Goal: Navigation & Orientation: Find specific page/section

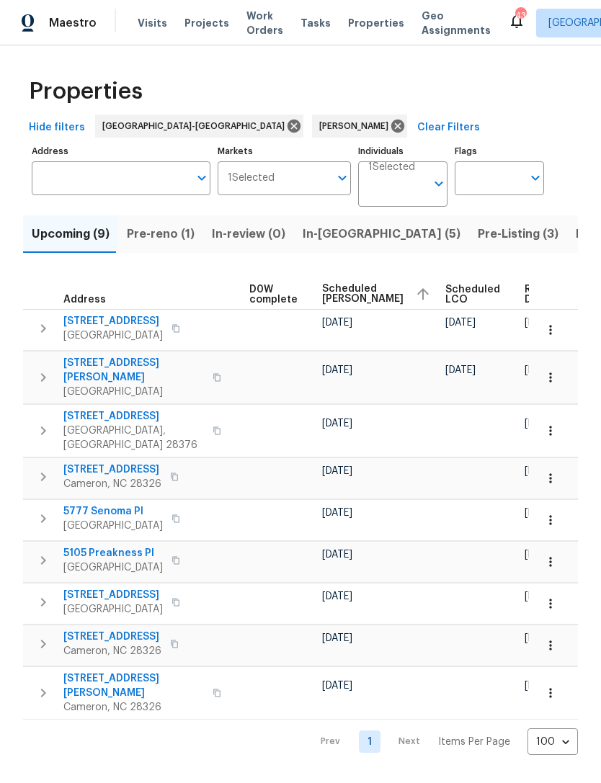
scroll to position [0, 380]
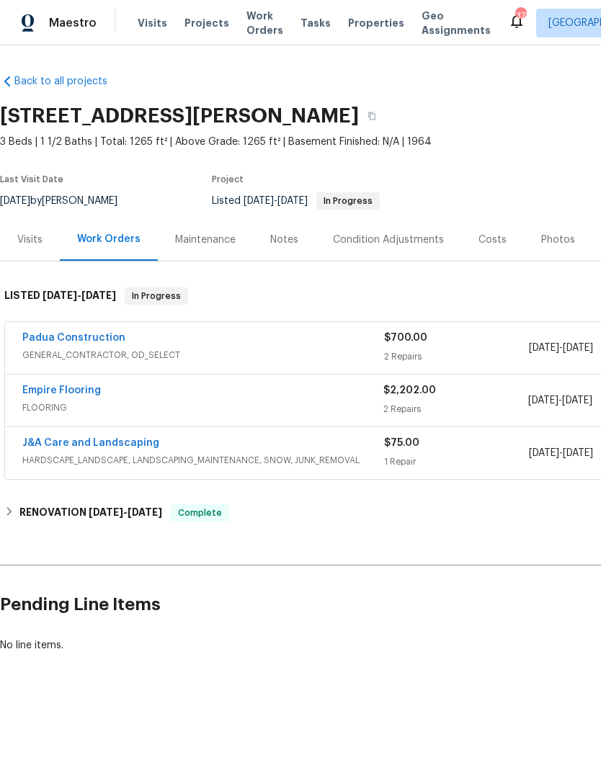
scroll to position [0, 213]
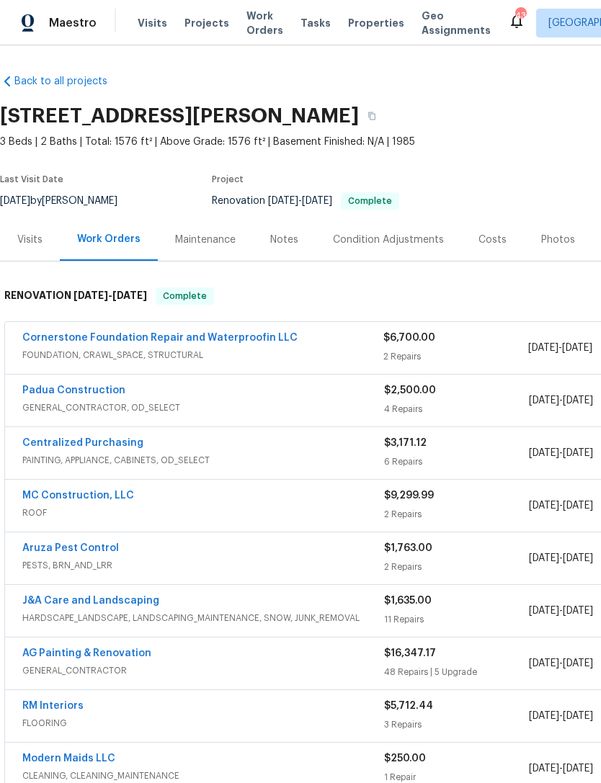
scroll to position [-1, -2]
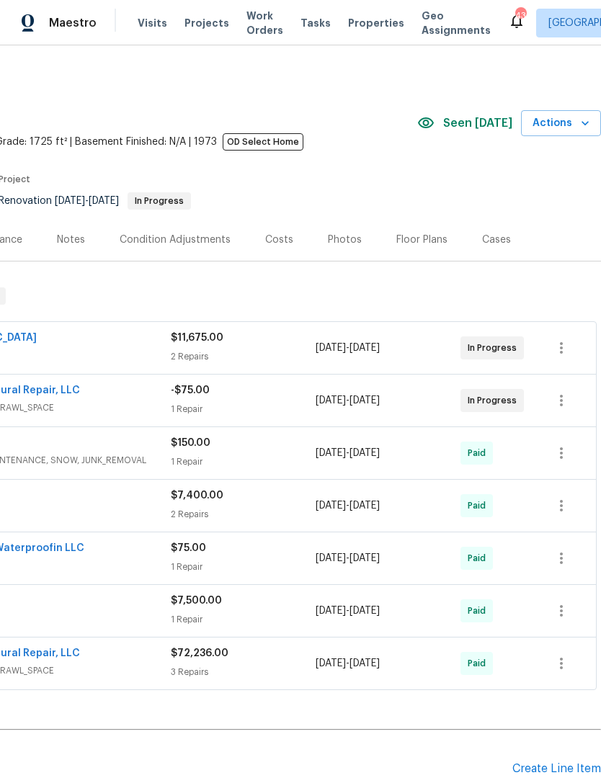
scroll to position [0, 213]
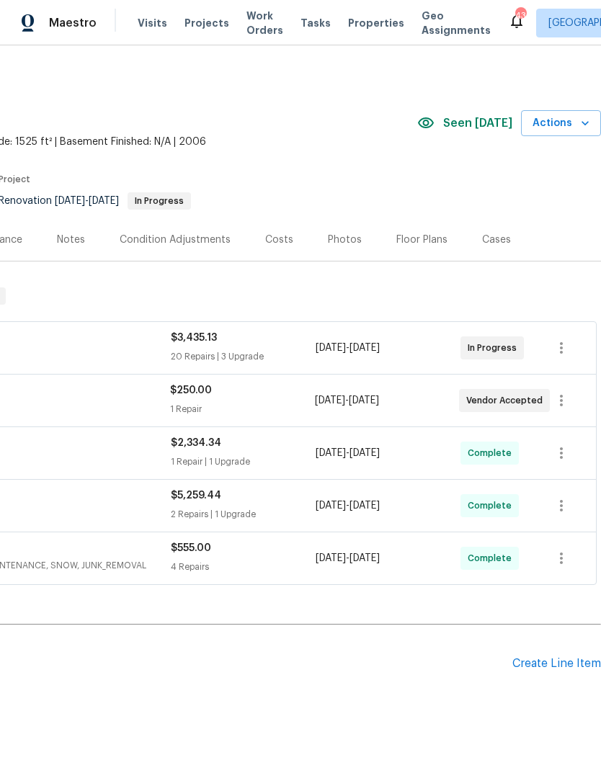
scroll to position [0, 213]
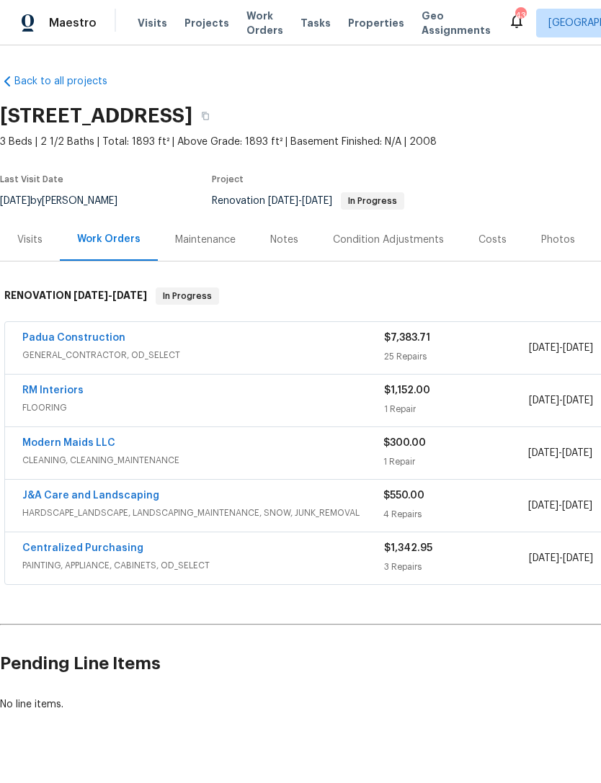
click at [68, 393] on link "RM Interiors" at bounding box center [52, 390] width 61 height 10
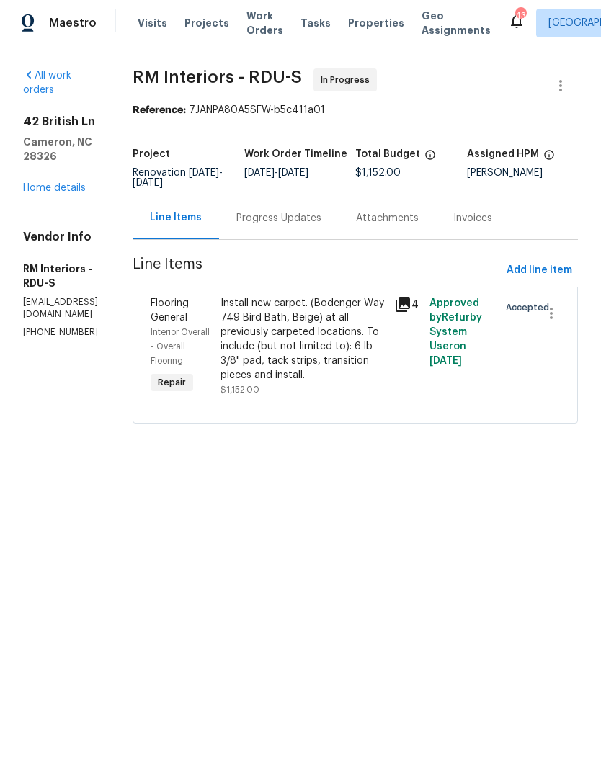
click at [313, 226] on div "Progress Updates" at bounding box center [278, 218] width 85 height 14
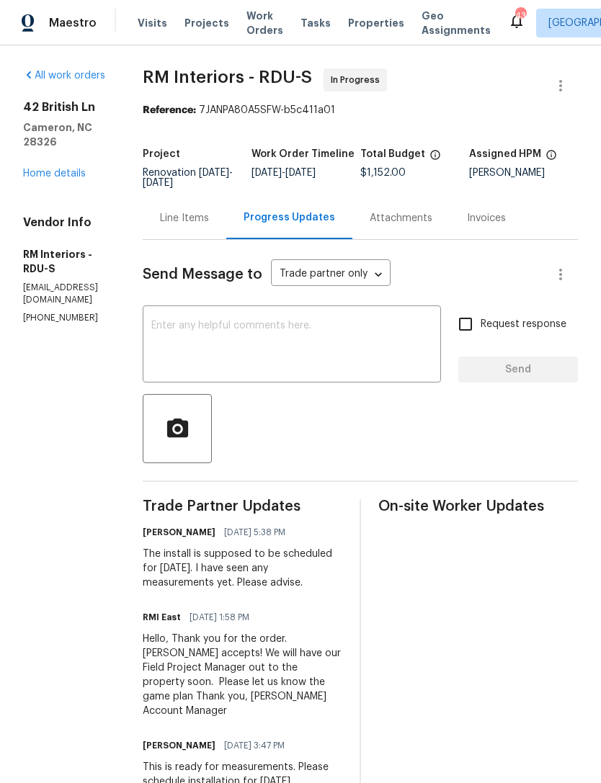
scroll to position [32, 0]
click at [563, 77] on icon "button" at bounding box center [560, 85] width 17 height 17
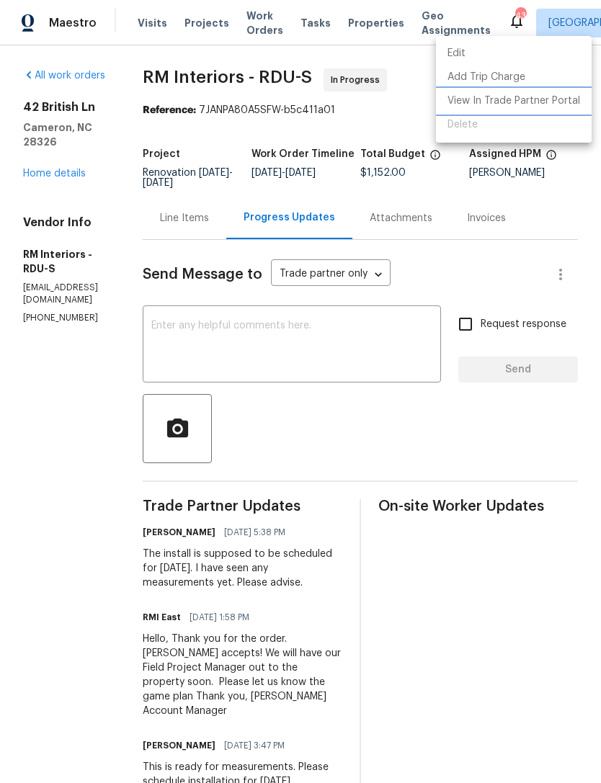
click at [473, 107] on li "View In Trade Partner Portal" at bounding box center [514, 101] width 156 height 24
click at [489, 107] on li "View In Trade Partner Portal" at bounding box center [514, 101] width 156 height 24
click at [202, 182] on div at bounding box center [300, 391] width 601 height 783
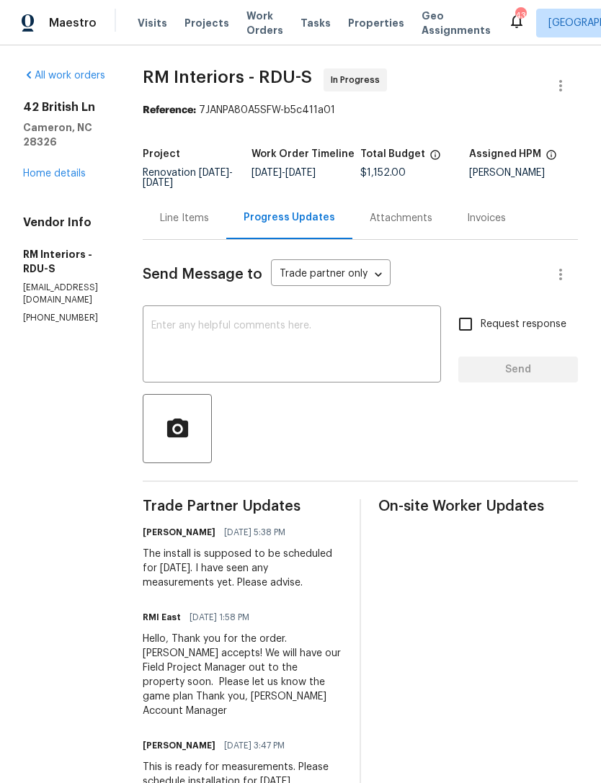
click at [202, 211] on div "Line Items" at bounding box center [184, 218] width 49 height 14
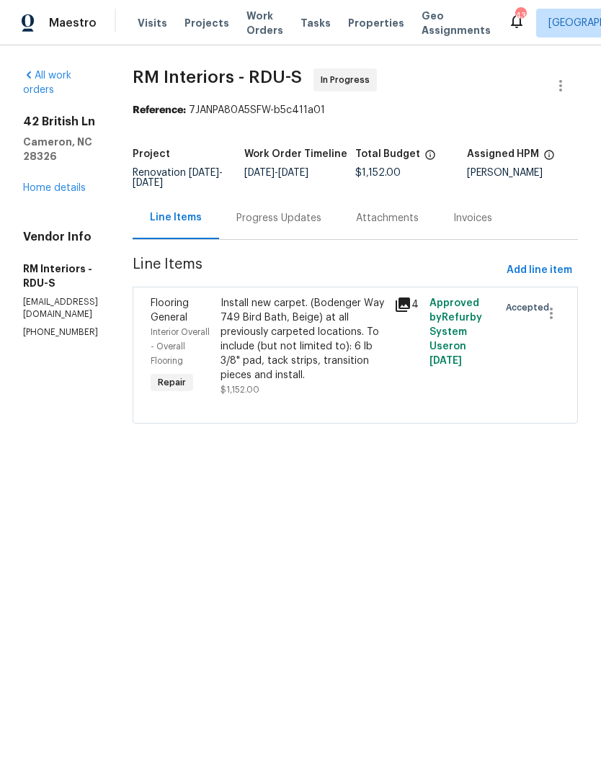
click at [80, 183] on link "Home details" at bounding box center [54, 188] width 63 height 10
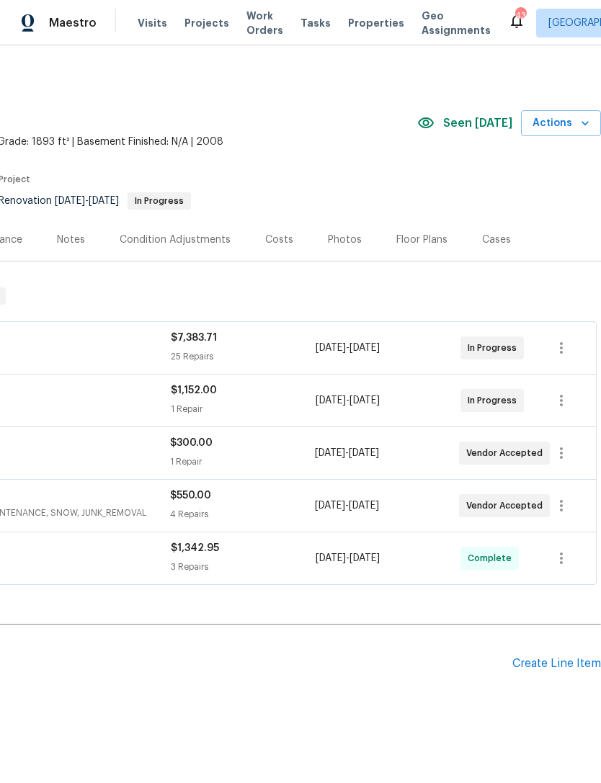
scroll to position [0, 213]
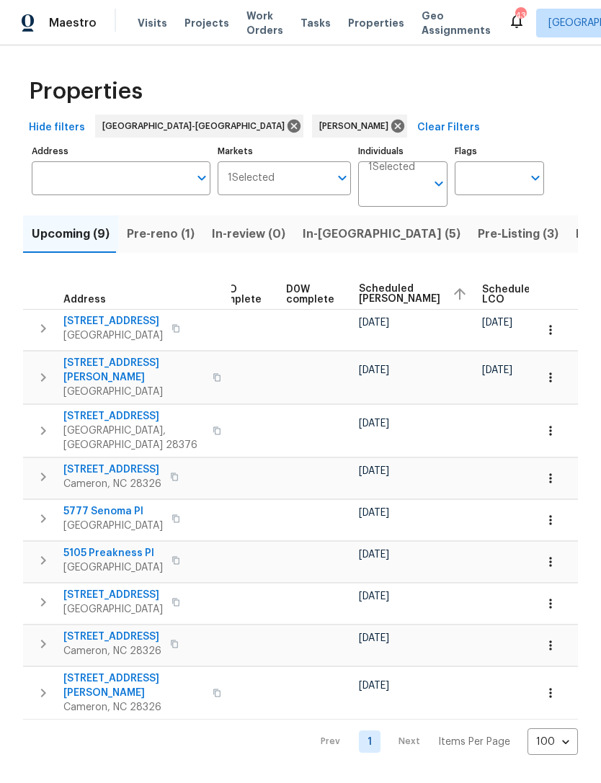
scroll to position [0, 345]
